Goal: Check status: Check status

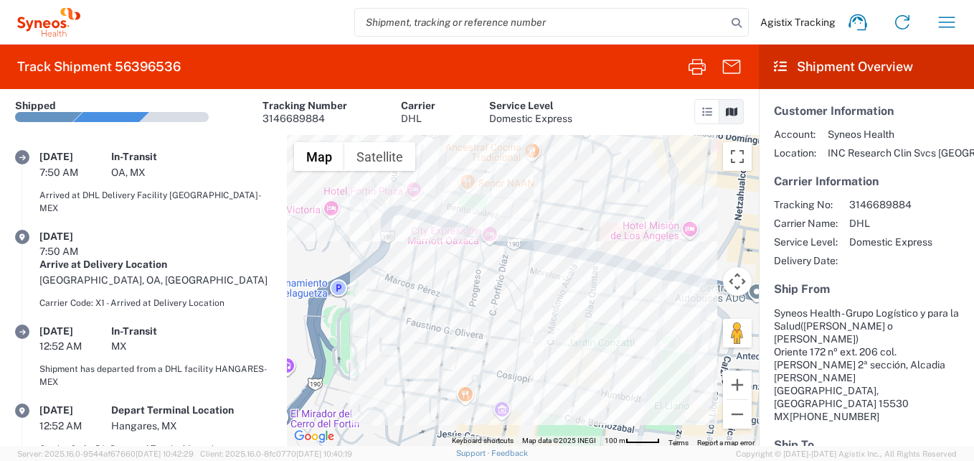
scroll to position [264, 0]
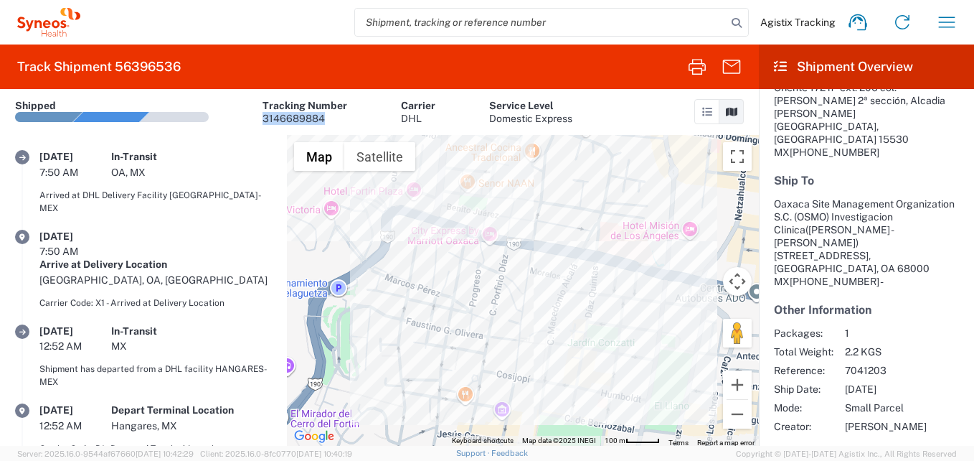
drag, startPoint x: 328, startPoint y: 115, endPoint x: 260, endPoint y: 114, distance: 67.4
click at [260, 114] on article "Shipped Tracking Number 3146689884 Carrier DHL Service Level Domestic Express" at bounding box center [293, 112] width 557 height 46
copy div "3146689884"
click at [949, 24] on icon "button" at bounding box center [946, 22] width 23 height 23
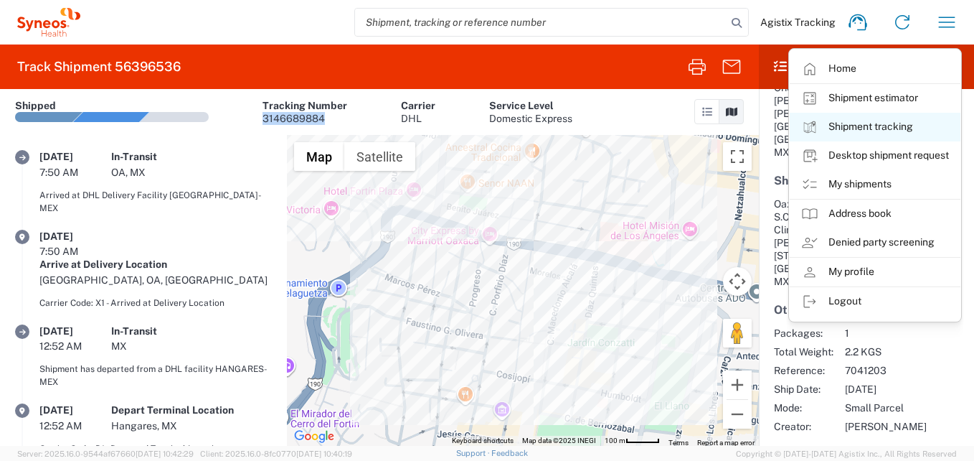
click at [874, 130] on link "Shipment tracking" at bounding box center [875, 127] width 171 height 29
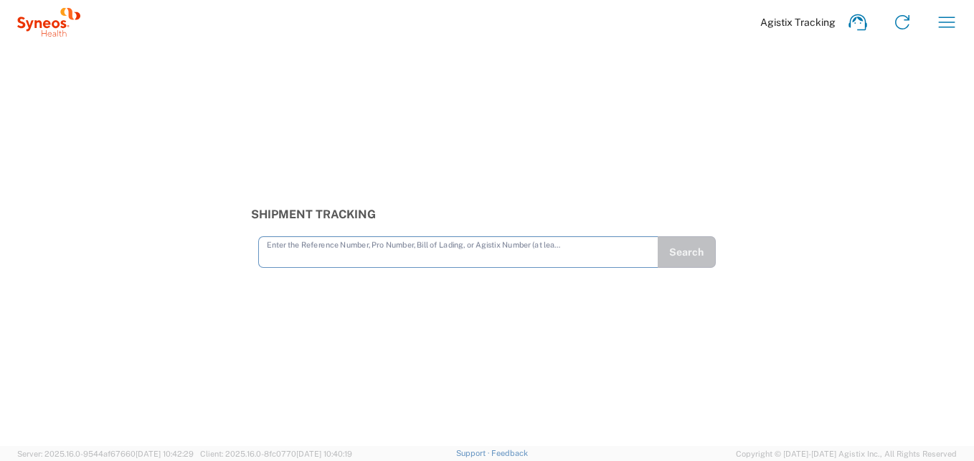
click at [366, 256] on input "text" at bounding box center [458, 250] width 383 height 25
type input "3146689884"
click at [671, 250] on button "Search" at bounding box center [686, 252] width 59 height 32
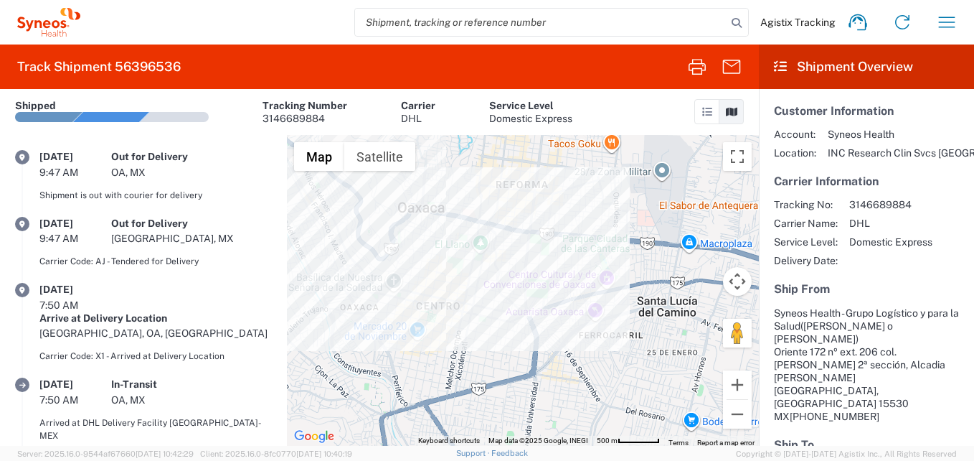
click at [821, 407] on article "Customer Information Account: Syneos Health Location: INC Research Clin Svcs Me…" at bounding box center [866, 400] width 215 height 623
drag, startPoint x: 187, startPoint y: 63, endPoint x: 118, endPoint y: 72, distance: 69.4
click at [118, 72] on agx-form-header "Track Shipment 56396536" at bounding box center [379, 66] width 759 height 44
copy h2 "56396536"
click at [951, 27] on icon "button" at bounding box center [946, 22] width 23 height 23
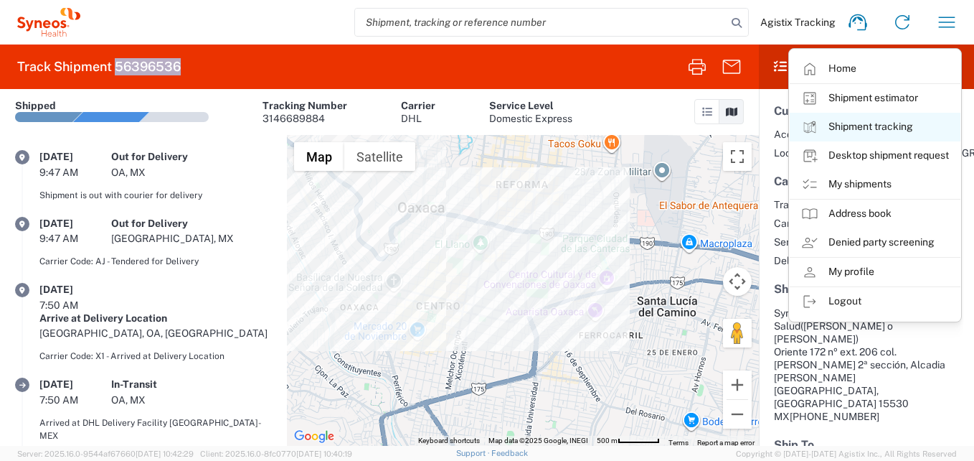
click at [880, 131] on link "Shipment tracking" at bounding box center [875, 127] width 171 height 29
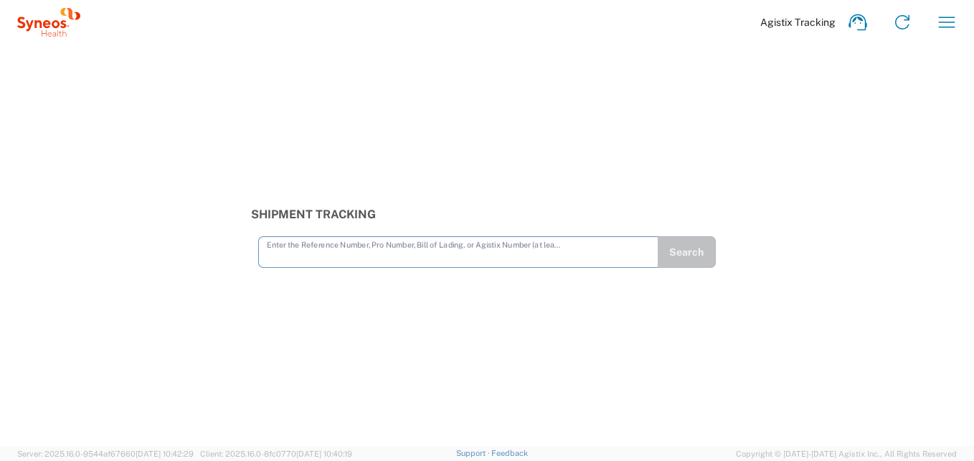
click at [435, 263] on input "text" at bounding box center [458, 250] width 383 height 25
type input "56396536"
click at [691, 257] on button "Search" at bounding box center [686, 252] width 59 height 32
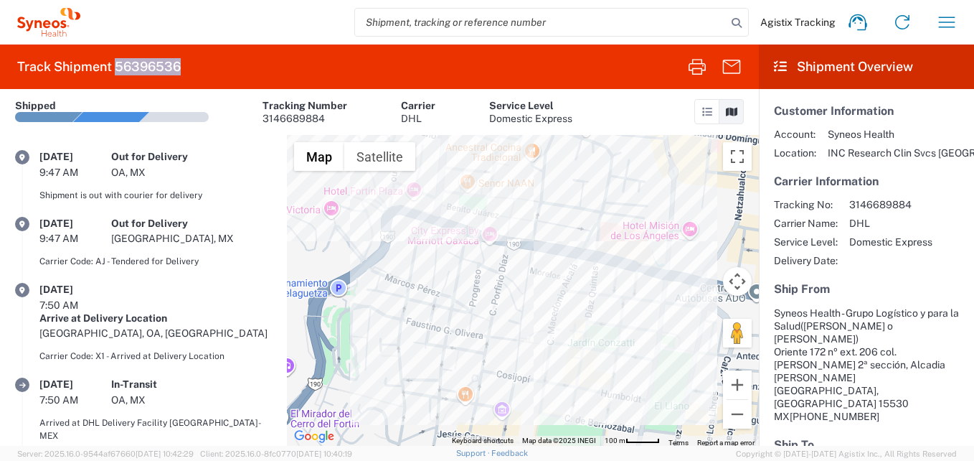
drag, startPoint x: 187, startPoint y: 64, endPoint x: 116, endPoint y: 65, distance: 70.3
click at [116, 65] on agx-form-header "Track Shipment 56396536" at bounding box center [379, 66] width 759 height 44
copy h2 "56396536"
click at [320, 116] on div "3146689884" at bounding box center [305, 118] width 85 height 13
drag, startPoint x: 325, startPoint y: 116, endPoint x: 260, endPoint y: 118, distance: 64.6
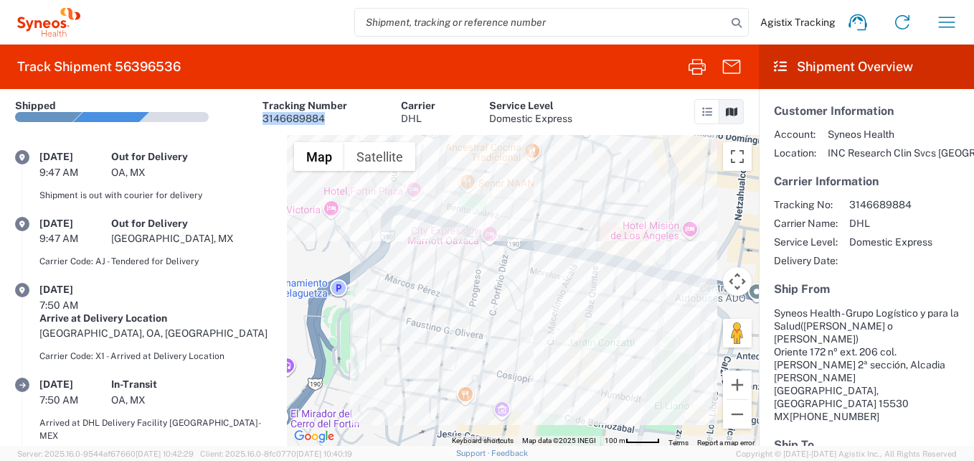
click at [260, 118] on article "Shipped Tracking Number 3146689884 Carrier DHL Service Level Domestic Express" at bounding box center [293, 112] width 557 height 46
copy div "3146689884"
click at [945, 19] on icon "button" at bounding box center [946, 22] width 23 height 23
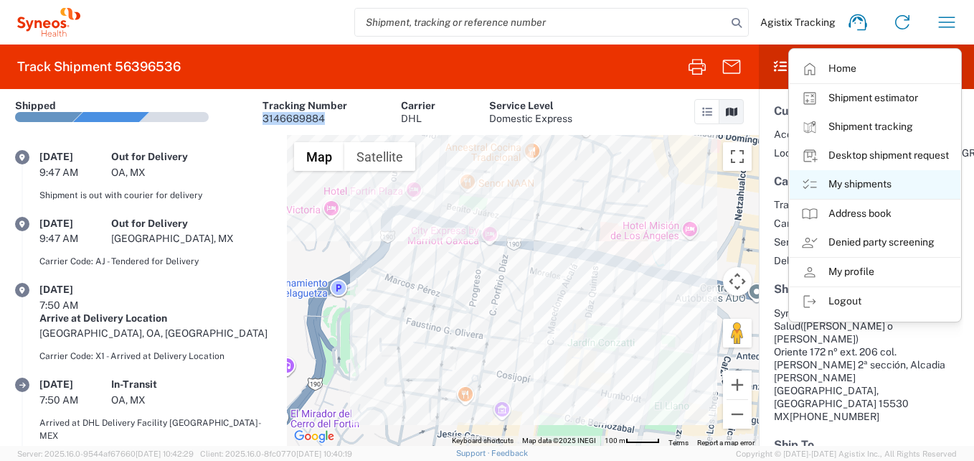
click at [877, 179] on link "My shipments" at bounding box center [875, 184] width 171 height 29
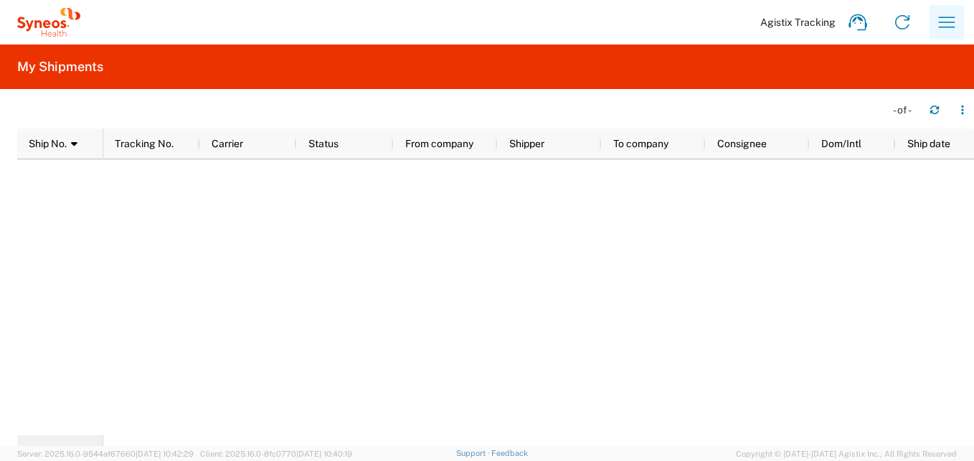
click at [956, 19] on icon "button" at bounding box center [946, 22] width 23 height 23
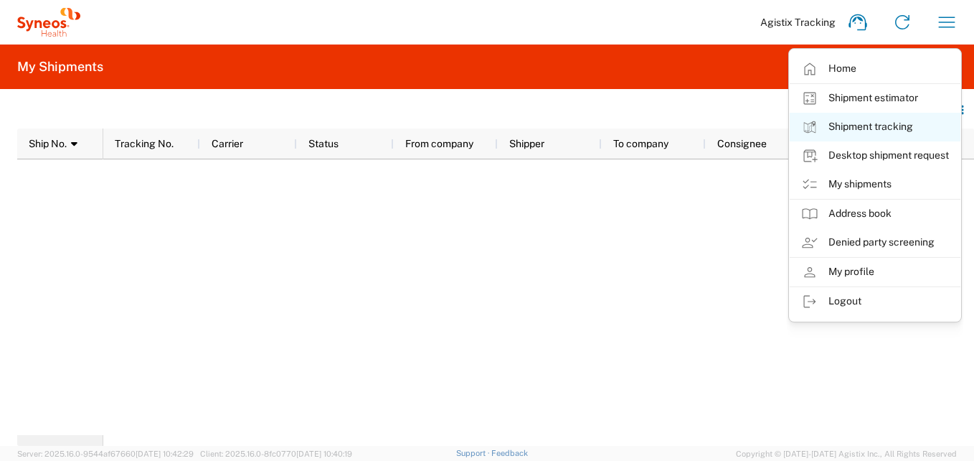
click at [889, 133] on link "Shipment tracking" at bounding box center [875, 127] width 171 height 29
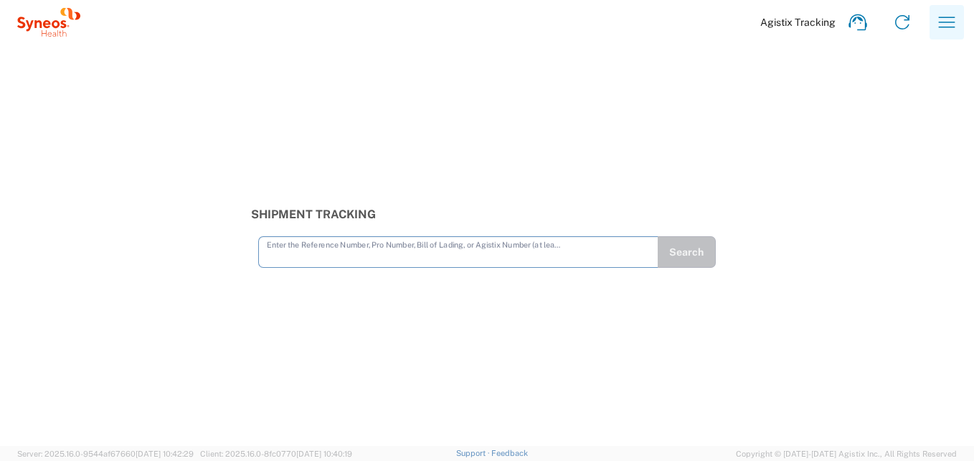
click at [953, 27] on icon "button" at bounding box center [947, 21] width 16 height 11
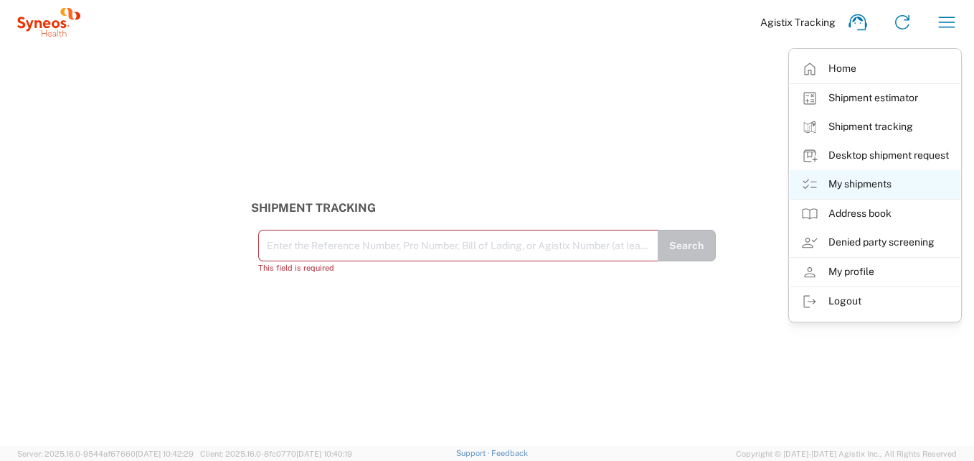
click at [868, 184] on link "My shipments" at bounding box center [875, 184] width 171 height 29
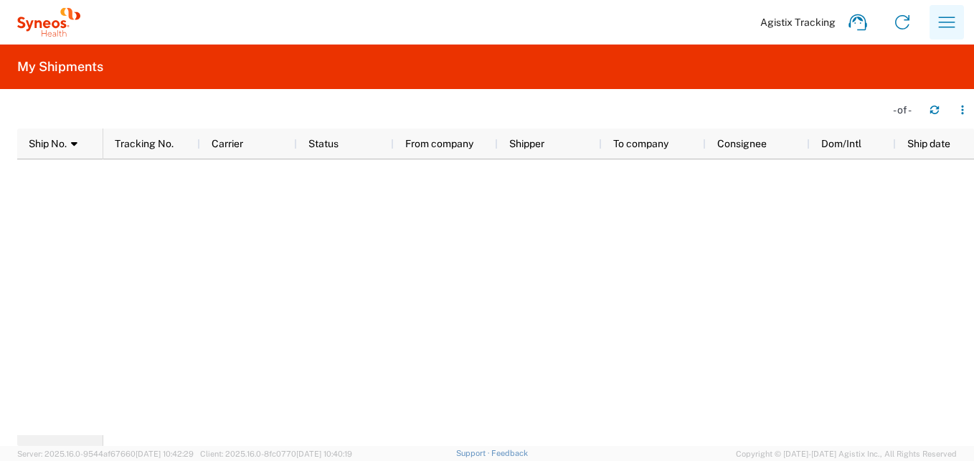
click at [945, 17] on icon "button" at bounding box center [947, 21] width 16 height 11
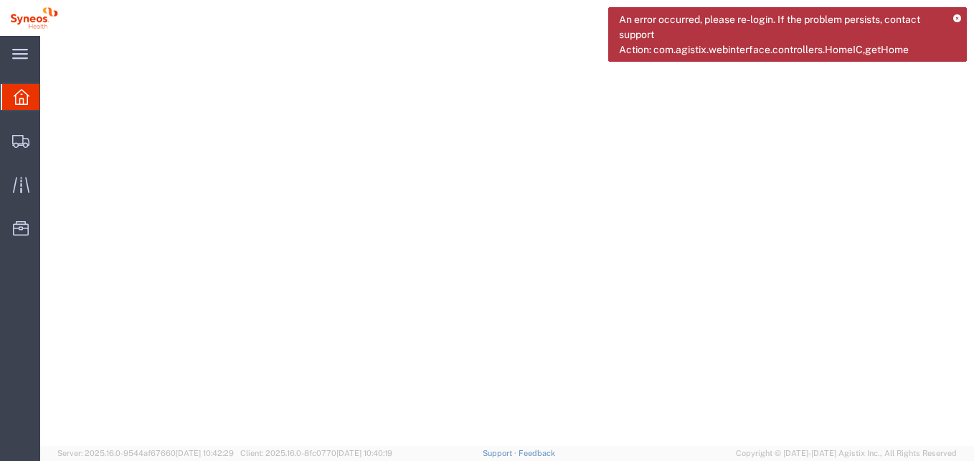
click at [955, 23] on div "An error occurred, please re-login. If the problem persists, contact support Ac…" at bounding box center [787, 34] width 359 height 55
click at [956, 16] on icon at bounding box center [957, 19] width 8 height 8
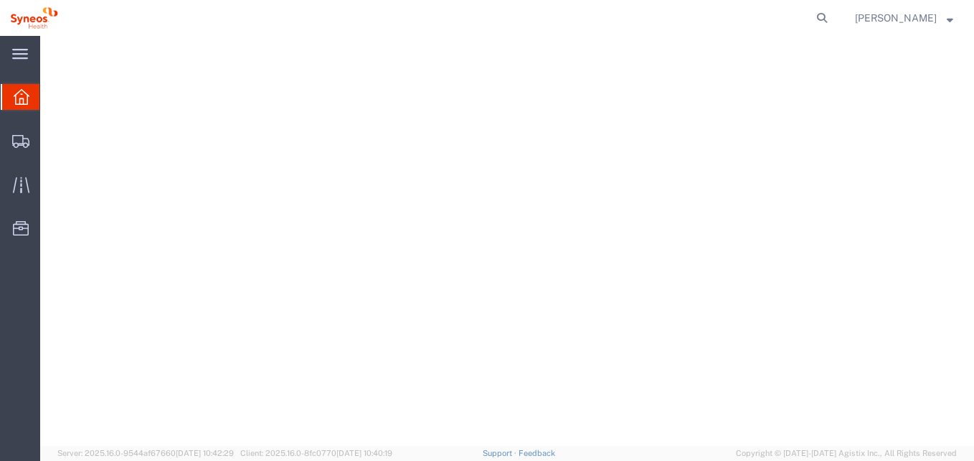
click at [942, 19] on span "[PERSON_NAME]" at bounding box center [904, 18] width 98 height 16
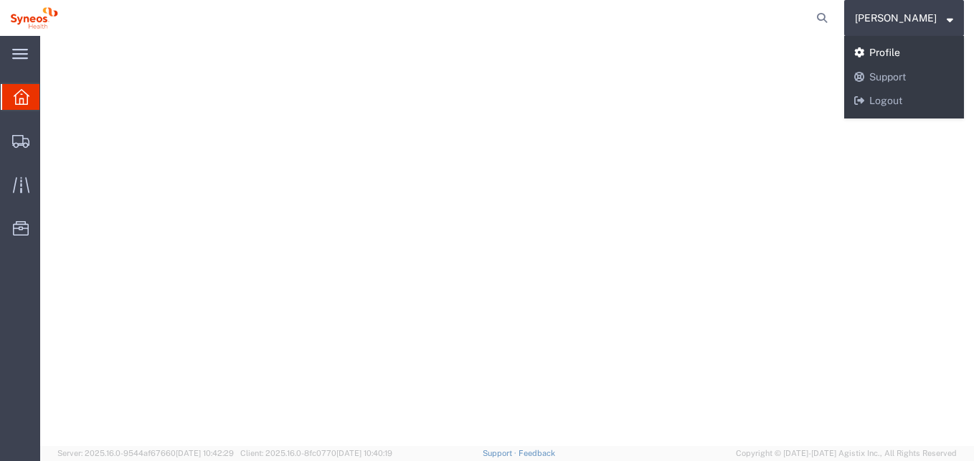
click at [900, 53] on link "Profile" at bounding box center [904, 53] width 120 height 24
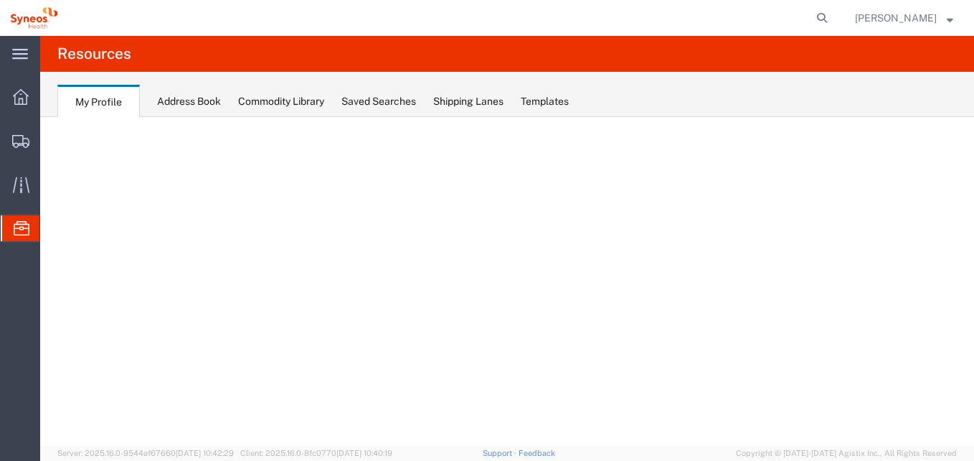
click at [187, 96] on div "Address Book" at bounding box center [189, 101] width 64 height 15
click at [26, 100] on icon at bounding box center [21, 97] width 16 height 16
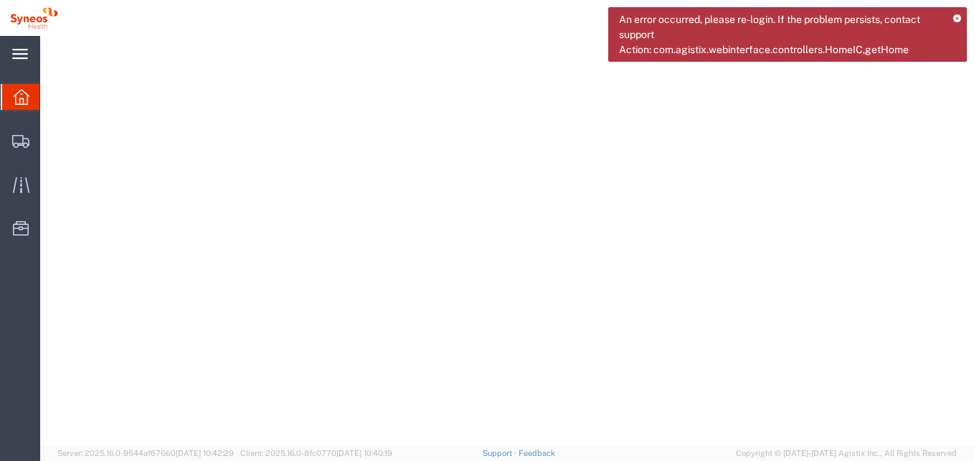
click at [25, 53] on icon at bounding box center [20, 54] width 16 height 11
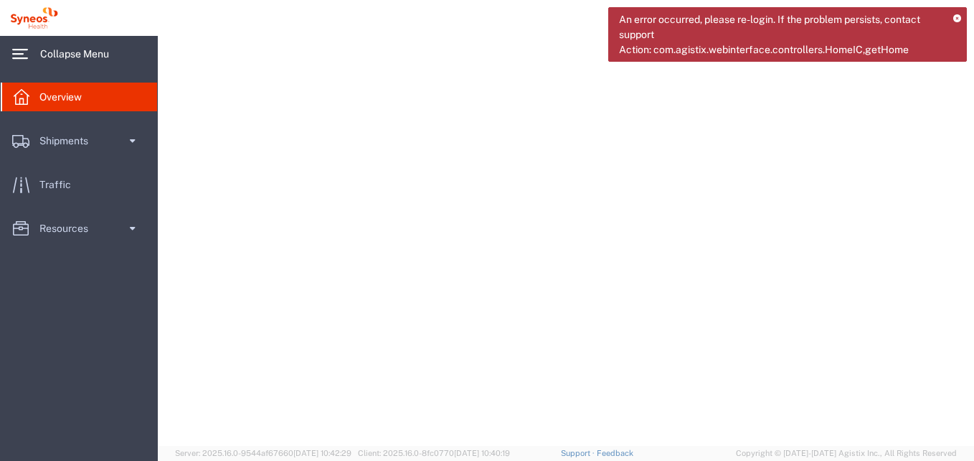
click at [67, 61] on span "Collapse Menu" at bounding box center [79, 53] width 79 height 29
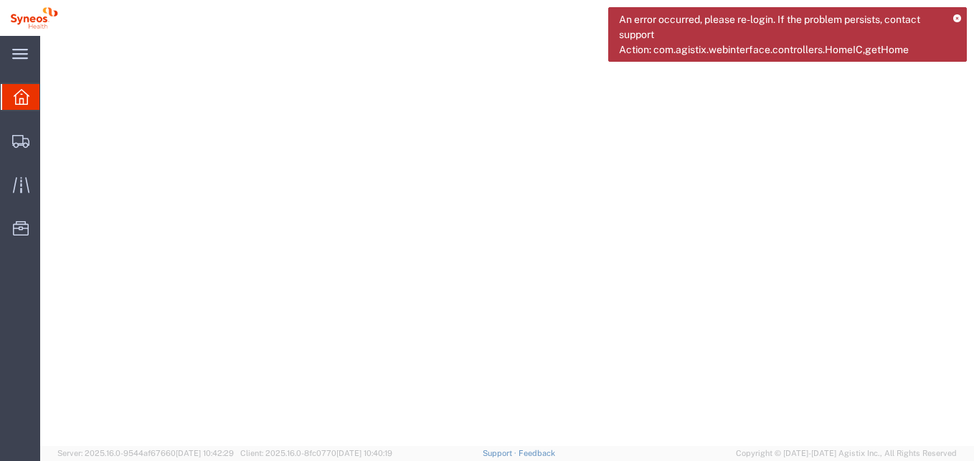
click at [957, 19] on icon at bounding box center [957, 19] width 8 height 8
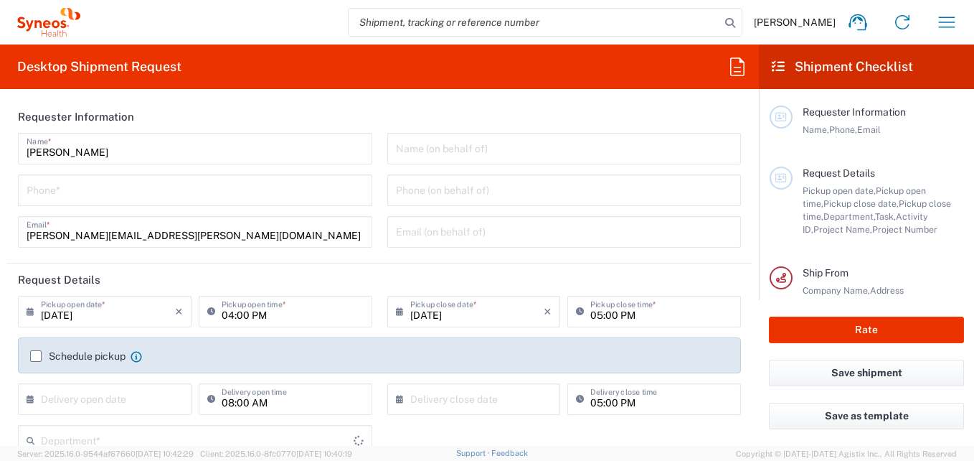
type input "3216"
type input "[GEOGRAPHIC_DATA]"
type input "Syneos Health Brasil Ltda"
click at [281, 100] on div "Desktop Shipment Request Requester Information [PERSON_NAME] Name * Phone * [PE…" at bounding box center [379, 244] width 759 height 401
click at [953, 24] on icon "button" at bounding box center [946, 22] width 23 height 23
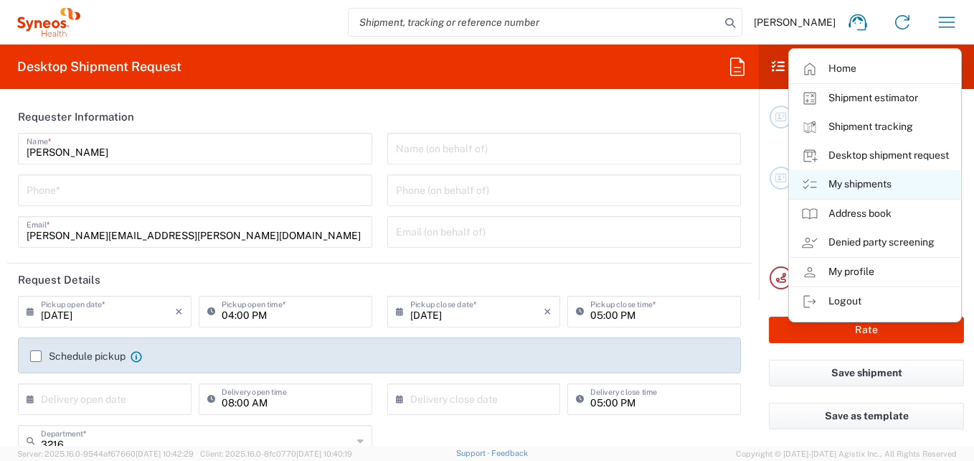
click at [852, 186] on link "My shipments" at bounding box center [875, 184] width 171 height 29
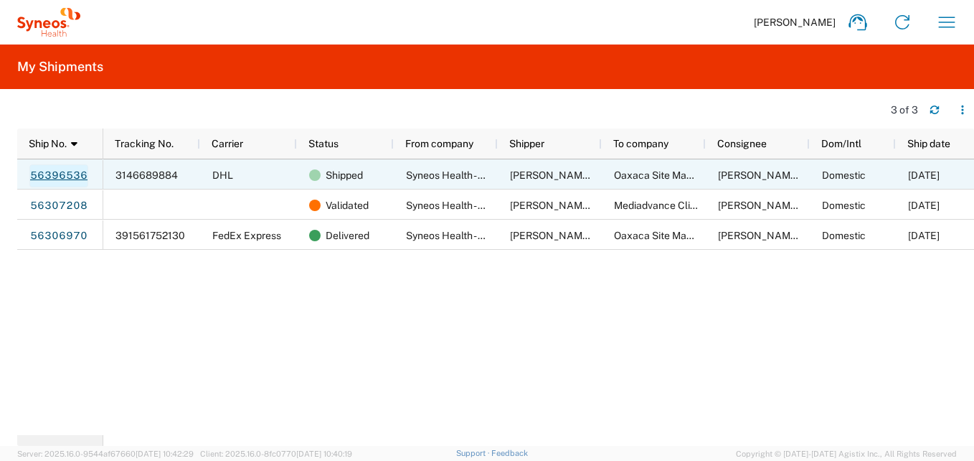
click at [58, 171] on link "56396536" at bounding box center [58, 175] width 59 height 23
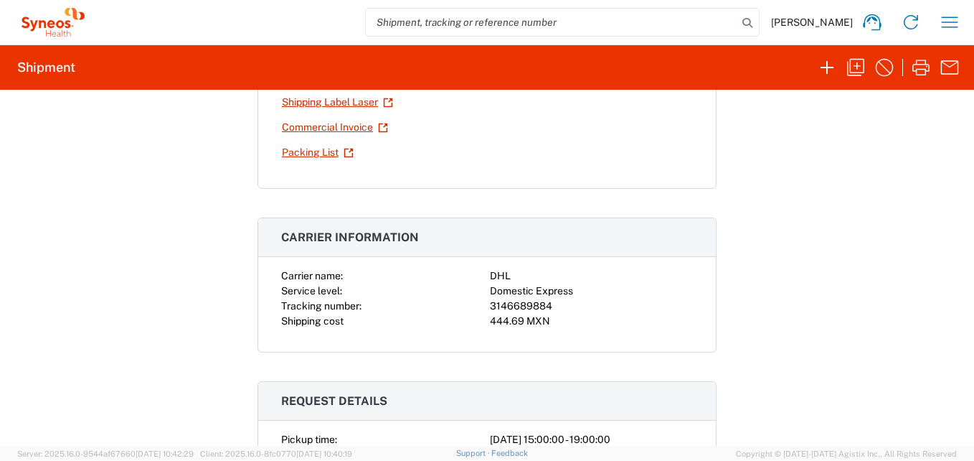
scroll to position [215, 0]
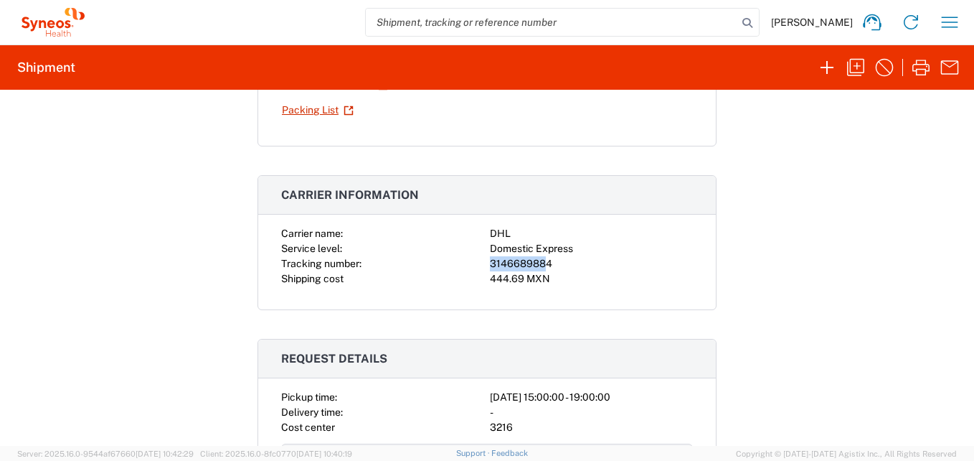
drag, startPoint x: 541, startPoint y: 261, endPoint x: 468, endPoint y: 260, distance: 73.2
click at [468, 260] on div "Carrier name: DHL Service level: Domestic Express Tracking number: 3146689884 S…" at bounding box center [487, 256] width 412 height 60
drag, startPoint x: 468, startPoint y: 260, endPoint x: 559, endPoint y: 260, distance: 91.1
click at [559, 260] on div "3146689884" at bounding box center [591, 263] width 203 height 15
drag, startPoint x: 554, startPoint y: 260, endPoint x: 476, endPoint y: 258, distance: 78.9
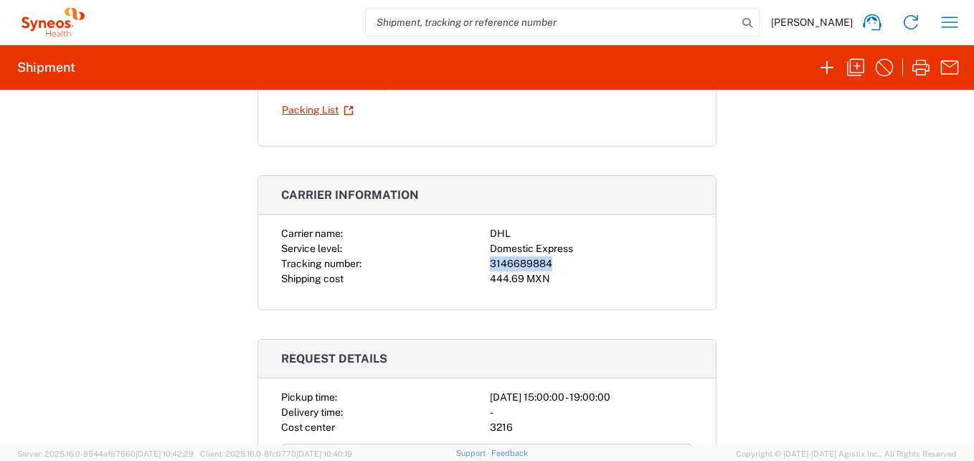
click at [476, 258] on div "Carrier name: DHL Service level: Domestic Express Tracking number: 3146689884 S…" at bounding box center [487, 256] width 412 height 60
copy div "3146689884"
click at [938, 26] on button "button" at bounding box center [949, 22] width 29 height 29
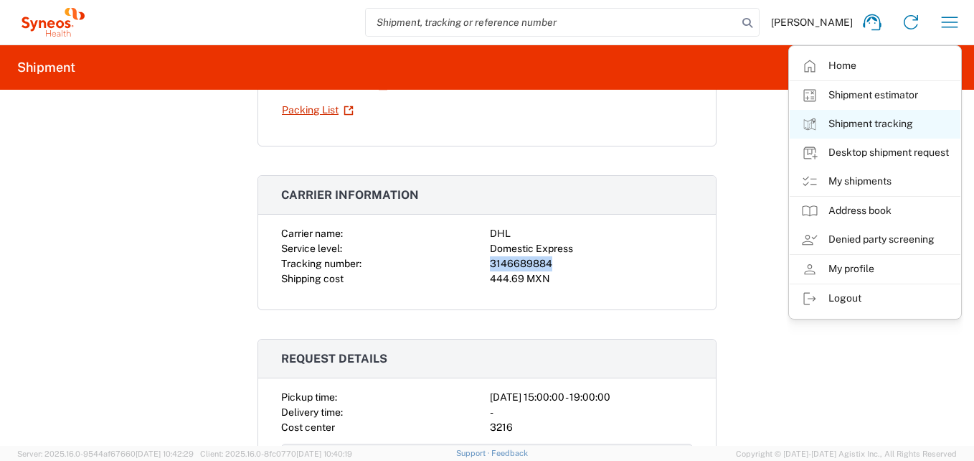
click at [880, 125] on link "Shipment tracking" at bounding box center [875, 124] width 171 height 29
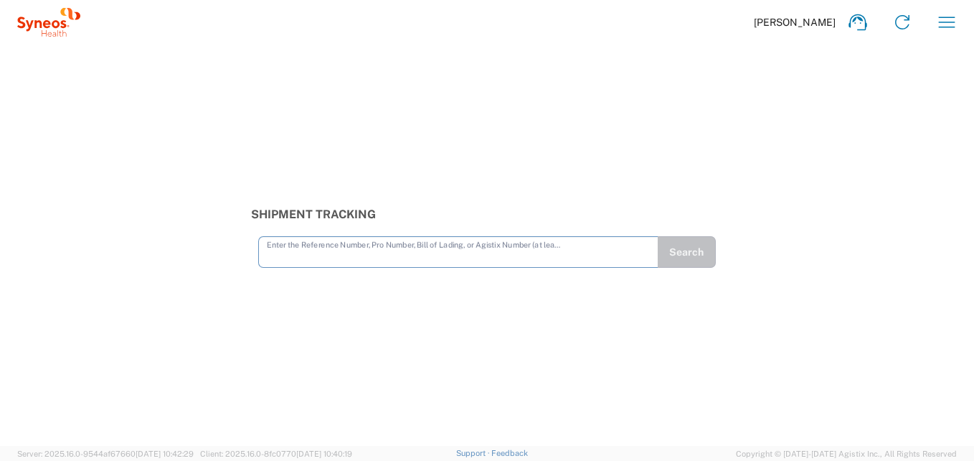
click at [309, 258] on input "text" at bounding box center [458, 250] width 383 height 25
type input "3146689884"
click at [698, 246] on button "Search" at bounding box center [686, 252] width 59 height 32
